Goal: Find specific page/section: Find specific page/section

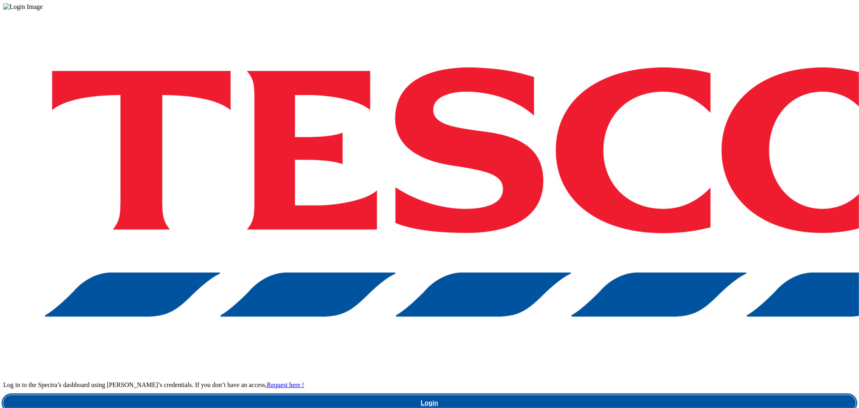
click at [610, 395] on link "Login" at bounding box center [429, 403] width 853 height 16
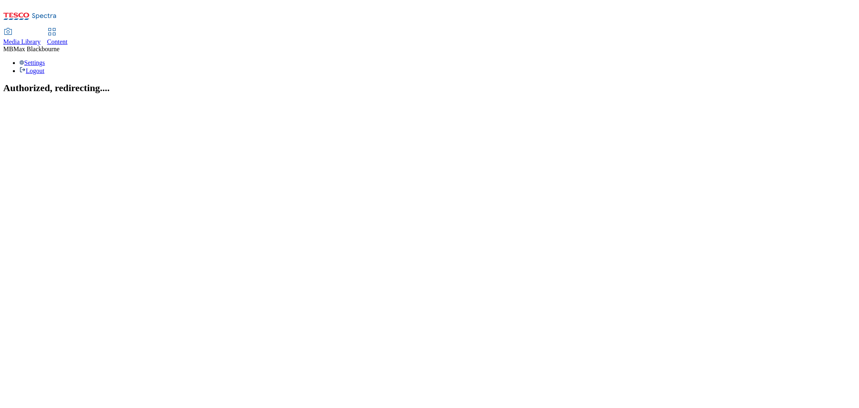
click at [189, 3] on div "Media Library Content MB [PERSON_NAME] Settings Logout" at bounding box center [429, 38] width 853 height 71
click at [68, 38] on span "Content" at bounding box center [57, 41] width 21 height 7
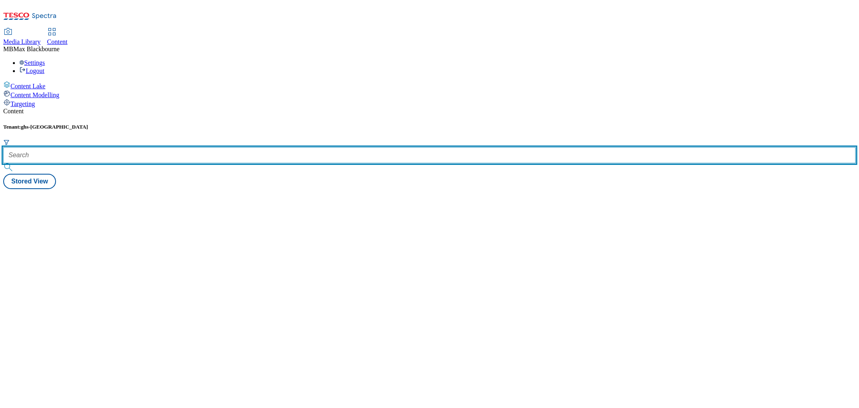
click at [184, 147] on input "text" at bounding box center [429, 155] width 853 height 16
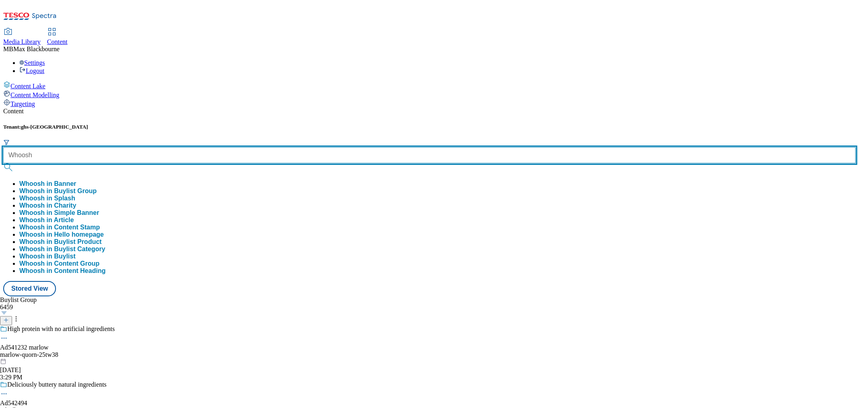
type input "Whoosh"
click at [3, 163] on button "submit" at bounding box center [8, 167] width 11 height 8
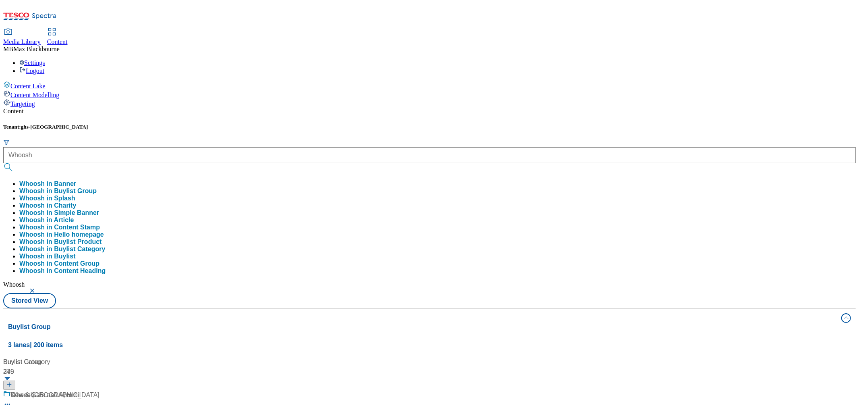
click at [197, 124] on div "Tenant: ghs-uk Whoosh Whoosh in Banner Whoosh in Buylist Group Whoosh in Splash…" at bounding box center [429, 208] width 853 height 169
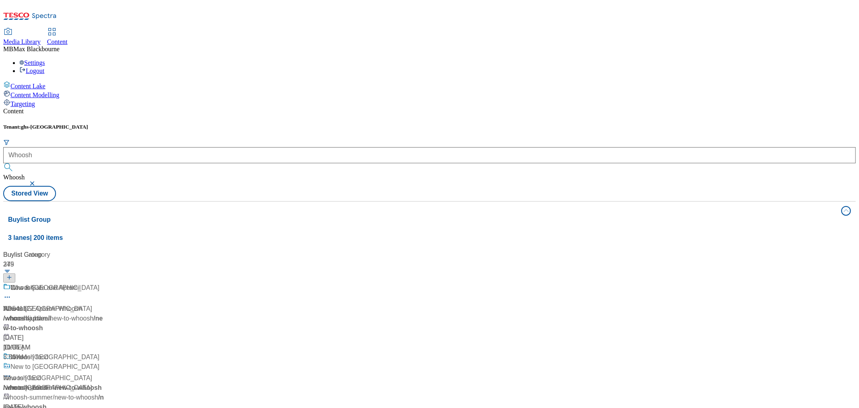
click at [104, 283] on div "Whoosh Whoosh / whoosh May 15, 2024 10:55 AM" at bounding box center [53, 317] width 101 height 69
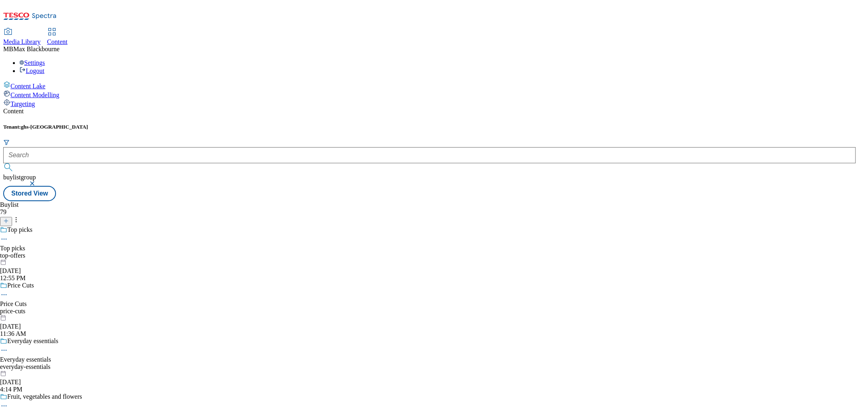
click at [82, 252] on div "top-offers" at bounding box center [41, 255] width 82 height 7
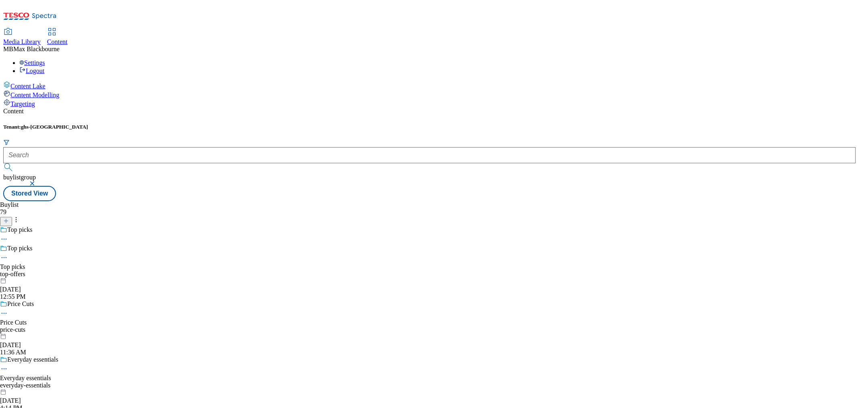
click at [82, 270] on div "top-offers" at bounding box center [41, 273] width 82 height 7
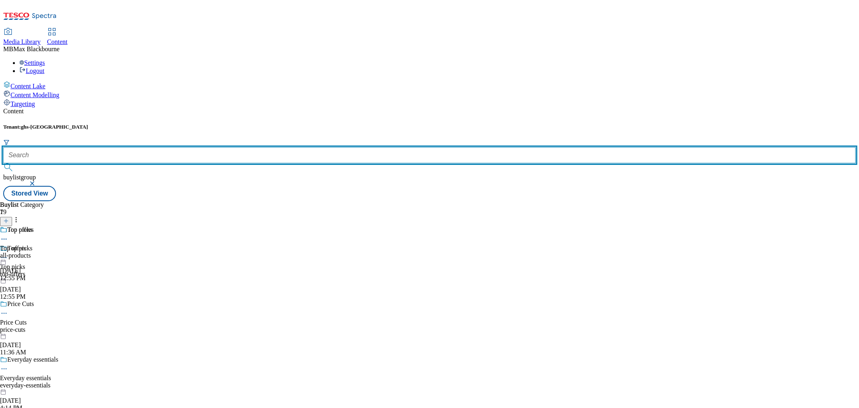
click at [194, 147] on input "text" at bounding box center [429, 155] width 853 height 16
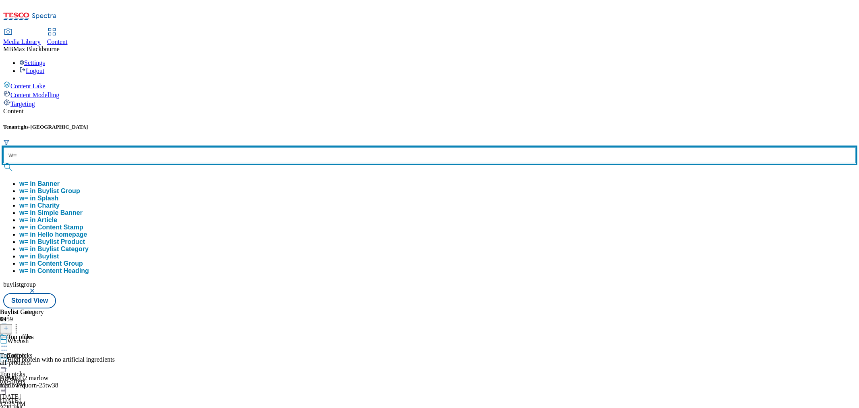
type input "w"
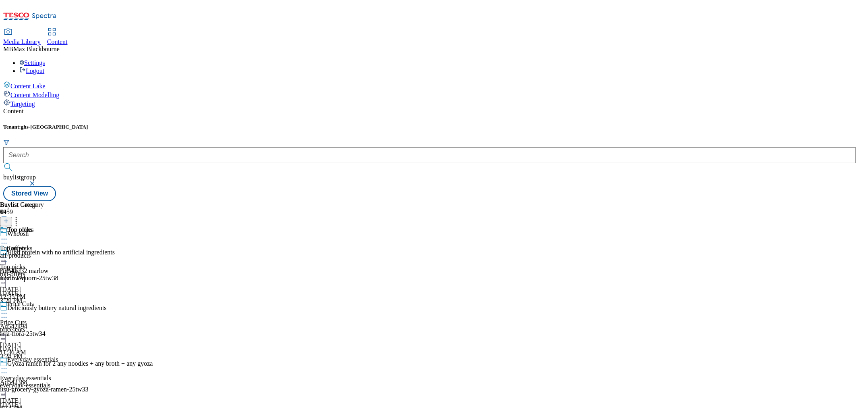
scroll to position [340, 0]
drag, startPoint x: 381, startPoint y: 180, endPoint x: 372, endPoint y: 339, distance: 159.4
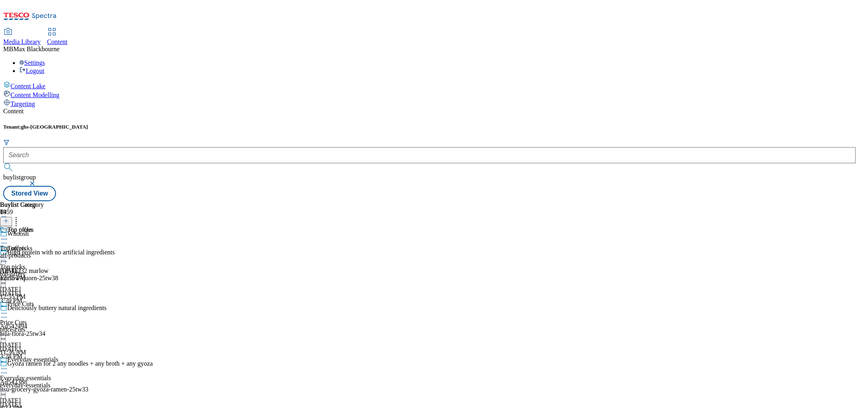
click at [53, 226] on div "Spooky essentials" at bounding box center [30, 229] width 46 height 7
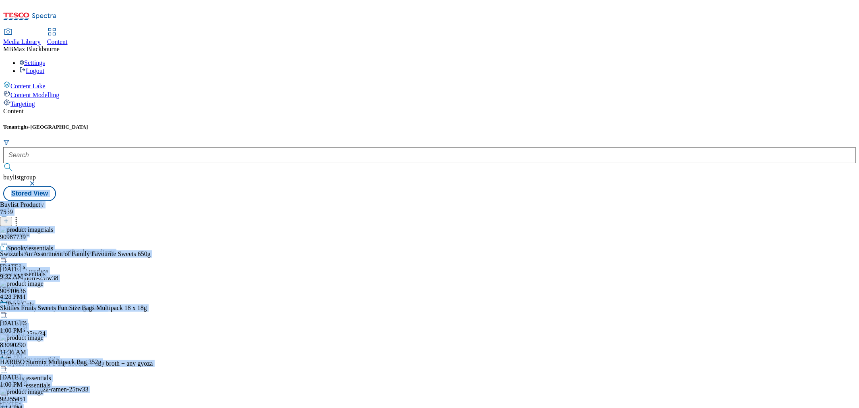
scroll to position [4265, 0]
drag, startPoint x: 688, startPoint y: 326, endPoint x: 696, endPoint y: 58, distance: 267.3
click at [696, 108] on div "Content Tenant: ghs-uk buylistgroup Stored View Buylist Group 6459 Whoosh High …" at bounding box center [429, 154] width 853 height 93
click at [701, 201] on div "Buylist Group 6459 Whoosh High protein with no artificial ingredients Ad541232 …" at bounding box center [429, 201] width 853 height 0
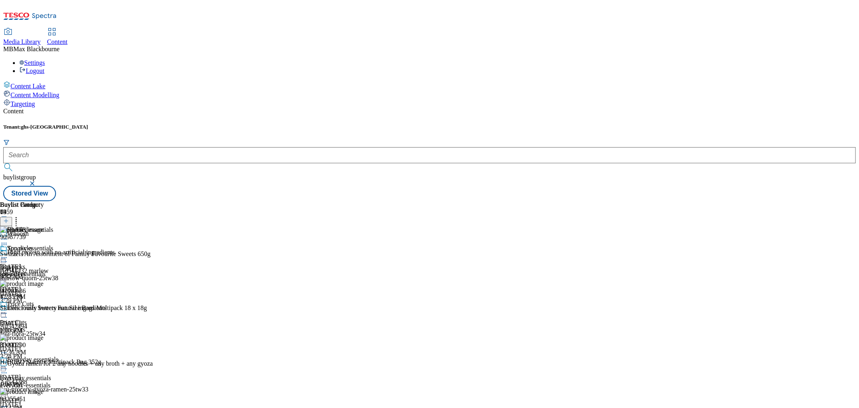
scroll to position [2950, 0]
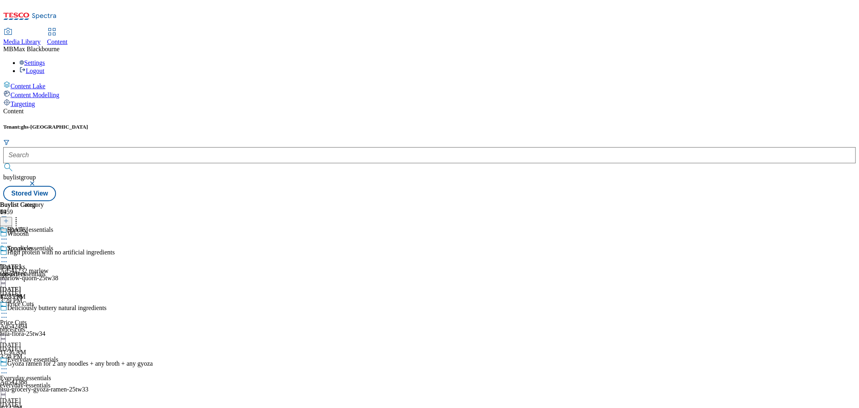
click at [53, 245] on div "Spooky essentials Halloween spooky-essentials Sep 17, 2025 4:28 PM" at bounding box center [26, 273] width 53 height 56
click at [580, 201] on div "Buylist Group 6459 Whoosh High protein with no artificial ingredients Ad541232 …" at bounding box center [429, 201] width 853 height 0
